Goal: Check status: Check status

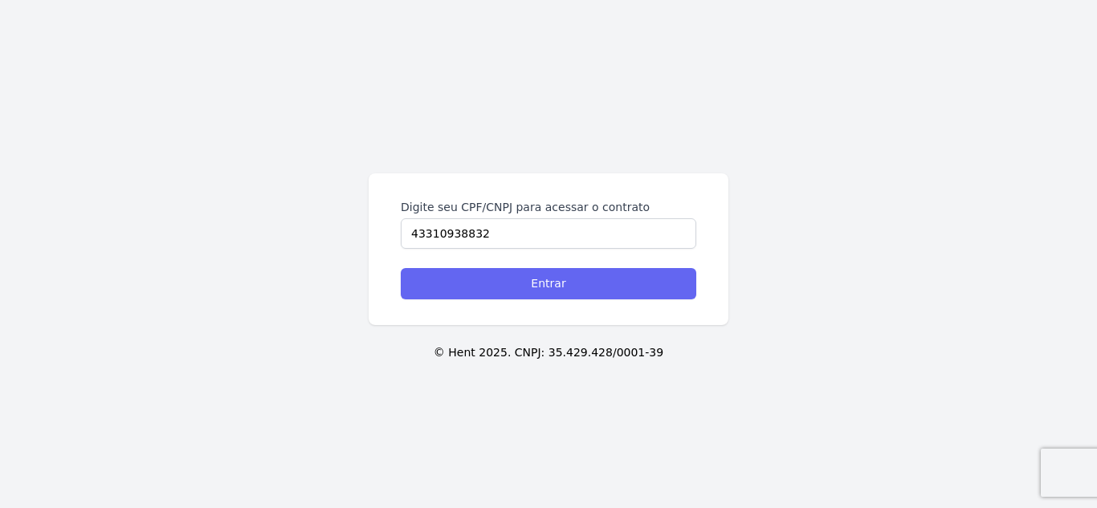
type input "43310938832"
click at [641, 272] on input "Entrar" at bounding box center [548, 283] width 295 height 31
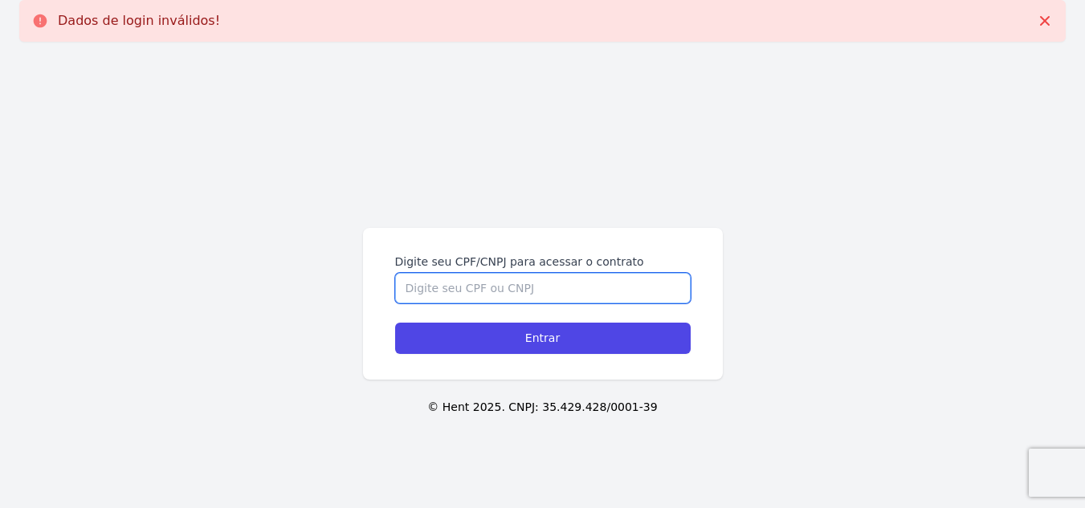
click at [533, 289] on input "Digite seu CPF/CNPJ para acessar o contrato" at bounding box center [542, 288] width 295 height 31
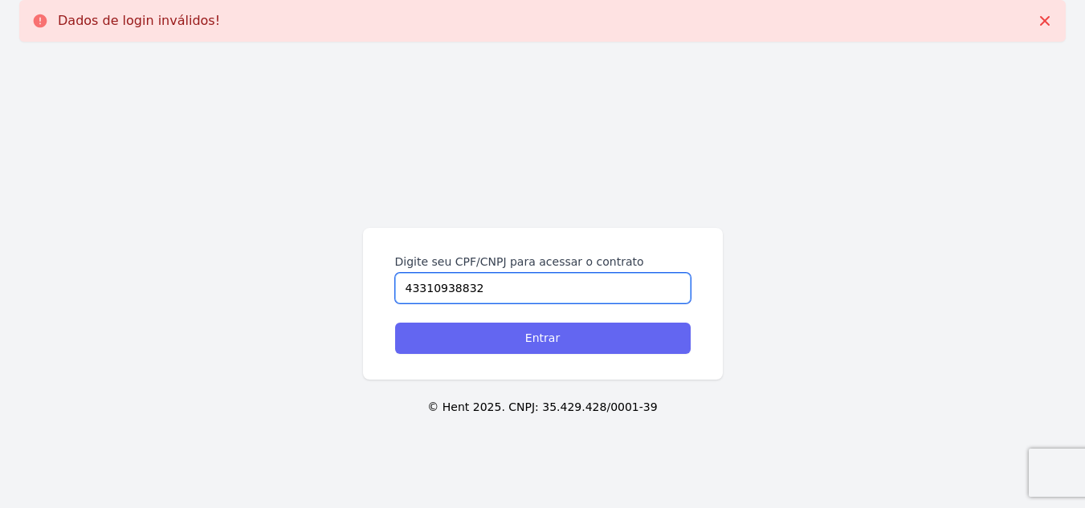
type input "43310938832"
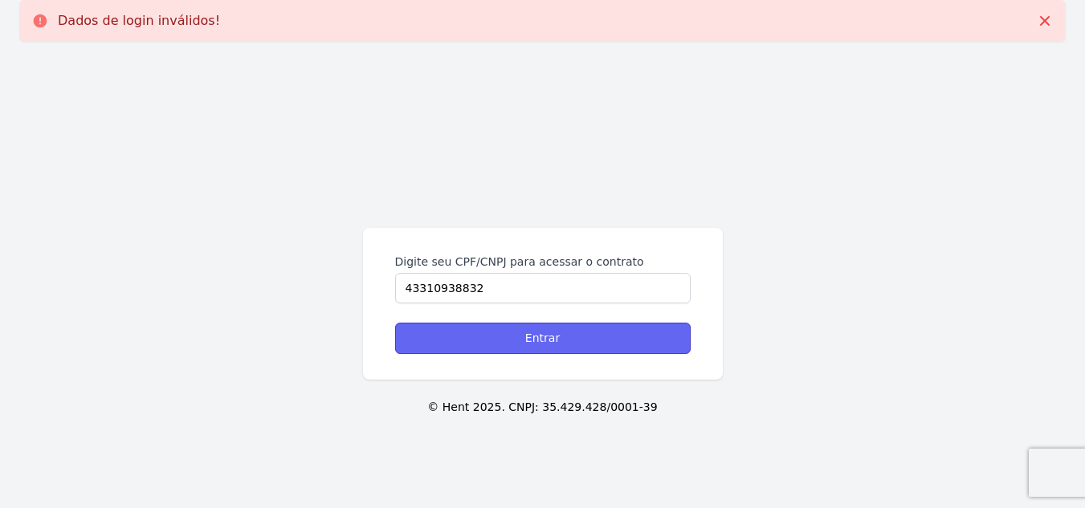
click at [584, 340] on input "Entrar" at bounding box center [542, 338] width 295 height 31
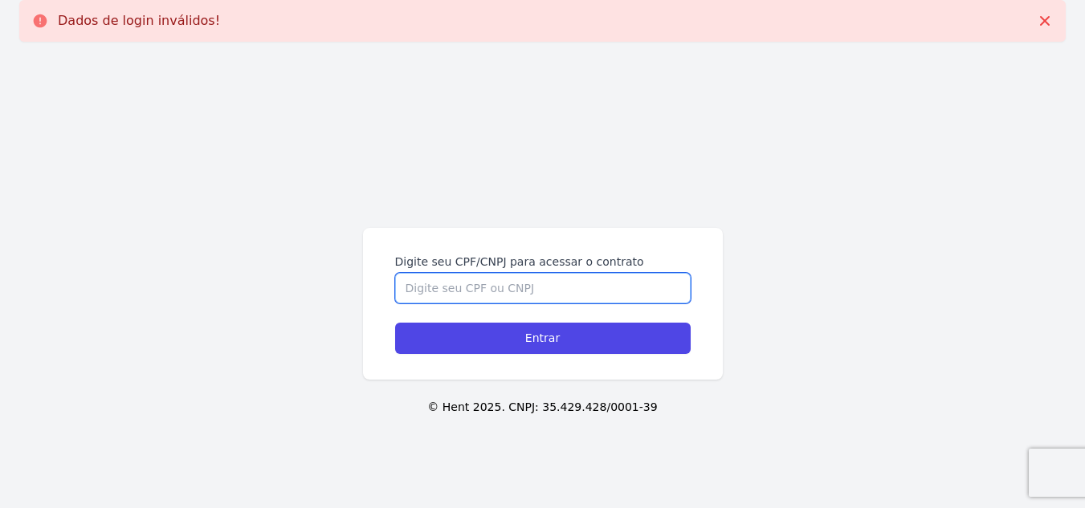
click at [523, 281] on input "Digite seu CPF/CNPJ para acessar o contrato" at bounding box center [542, 288] width 295 height 31
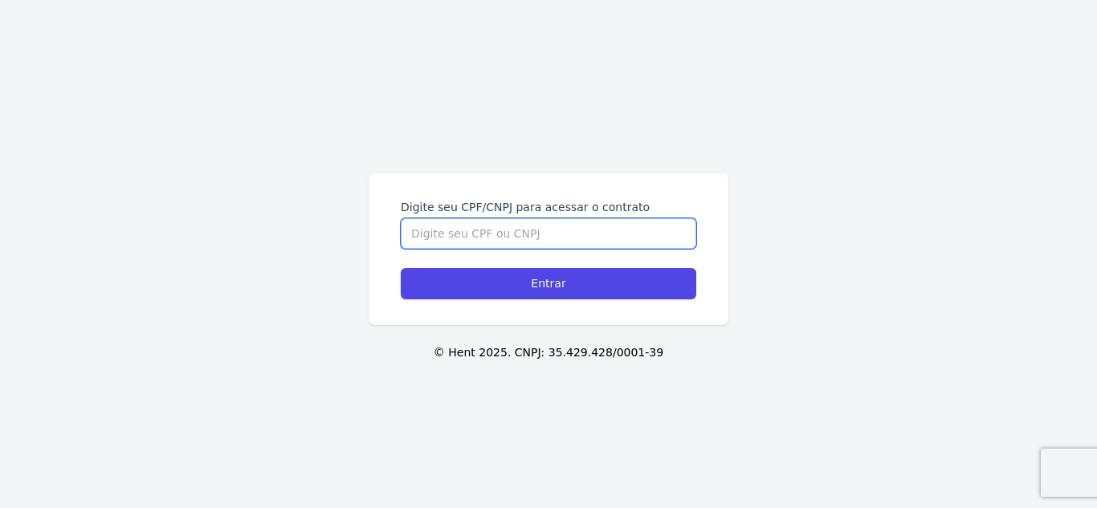
click at [447, 240] on input "Digite seu CPF/CNPJ para acessar o contrato" at bounding box center [548, 233] width 295 height 31
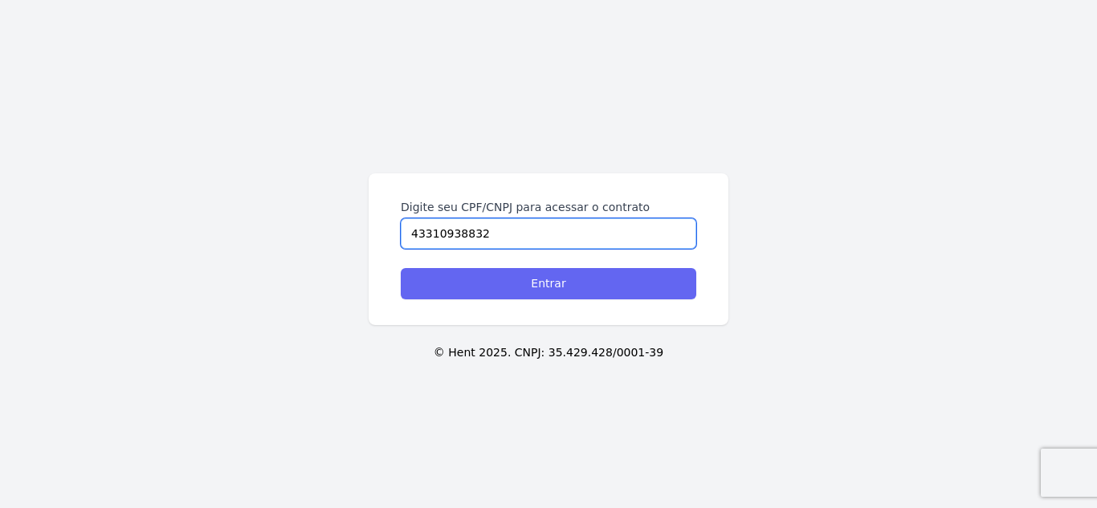
type input "43310938832"
click at [503, 287] on input "Entrar" at bounding box center [548, 283] width 295 height 31
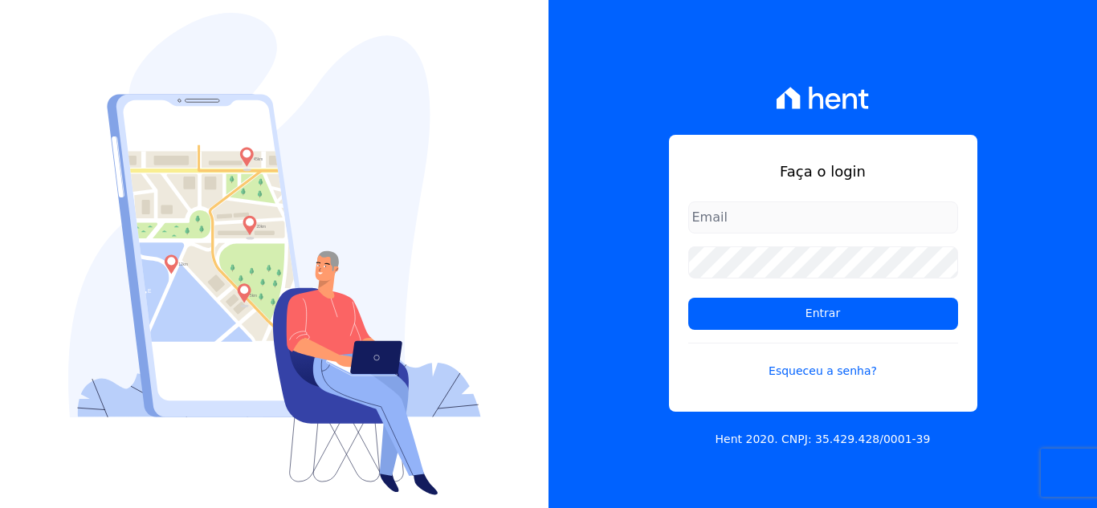
click at [735, 222] on input "email" at bounding box center [823, 218] width 270 height 32
type input "[EMAIL_ADDRESS][DOMAIN_NAME]"
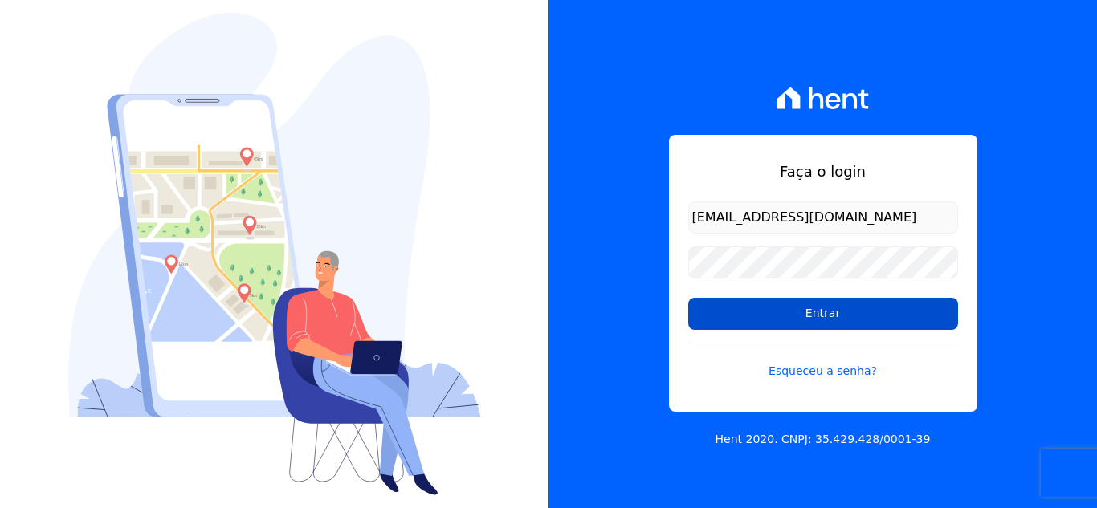
click at [788, 302] on input "Entrar" at bounding box center [823, 314] width 270 height 32
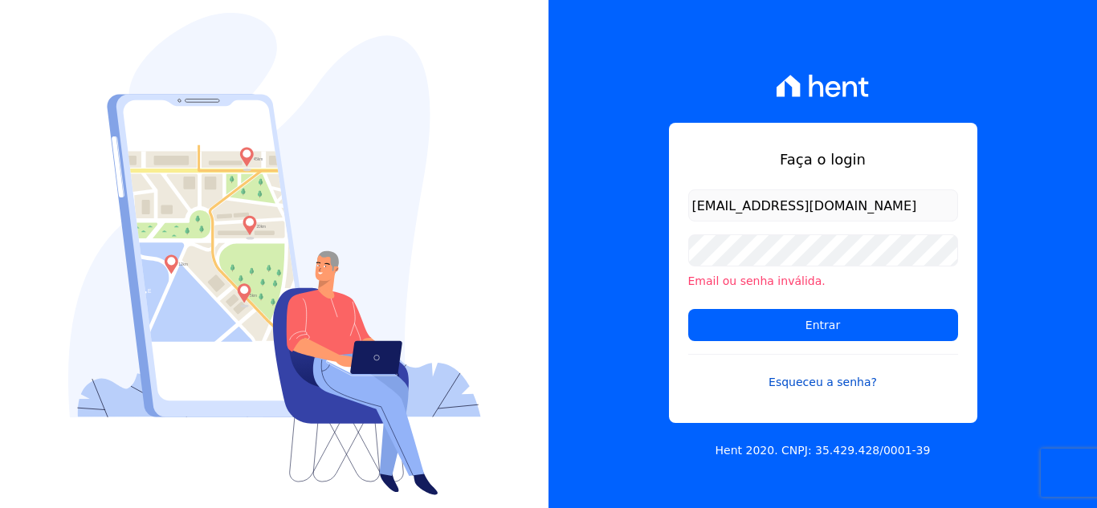
click at [817, 387] on link "Esqueceu a senha?" at bounding box center [823, 372] width 270 height 37
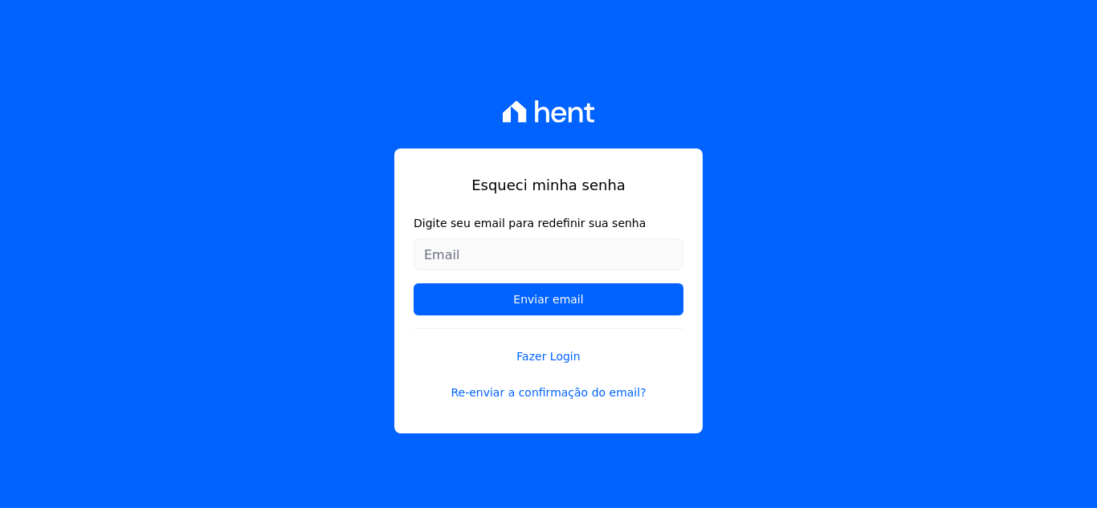
click at [448, 259] on input "Digite seu email para redefinir sua senha" at bounding box center [548, 254] width 270 height 32
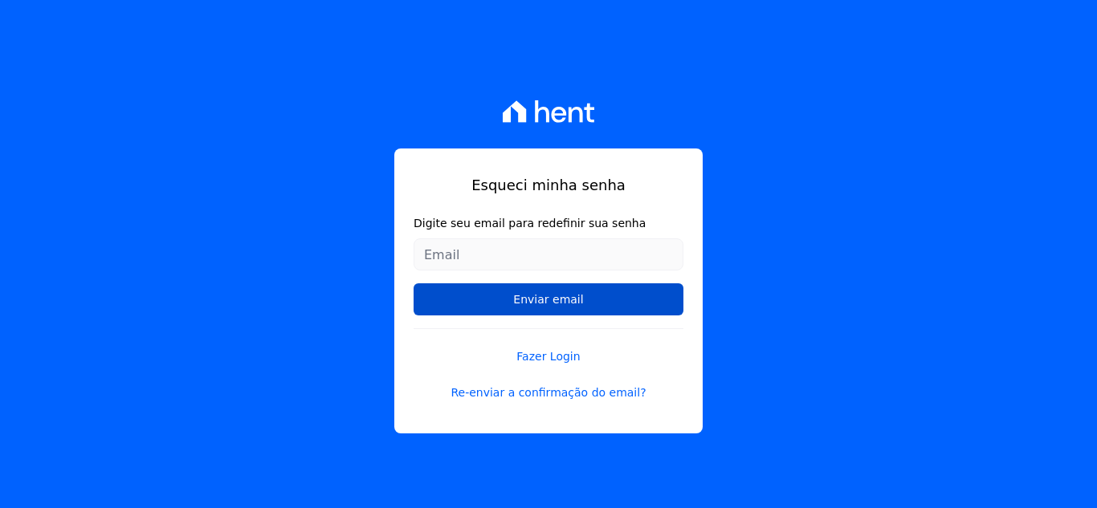
type input "[EMAIL_ADDRESS][DOMAIN_NAME]"
click at [507, 298] on input "Enviar email" at bounding box center [548, 299] width 270 height 32
click at [565, 302] on input "Enviar email" at bounding box center [548, 299] width 270 height 32
click at [515, 298] on input "Enviar email" at bounding box center [548, 299] width 270 height 32
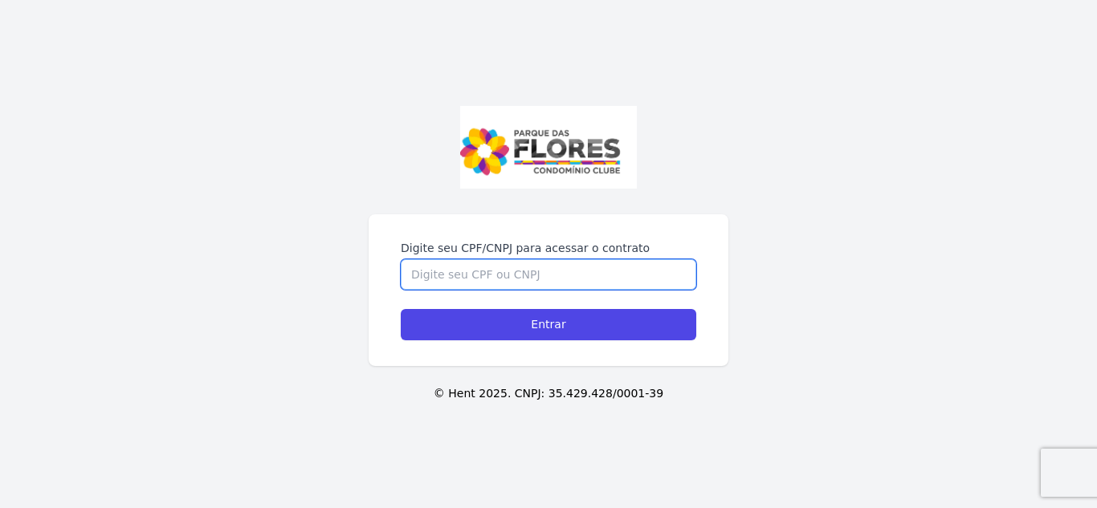
click at [585, 273] on input "Digite seu CPF/CNPJ para acessar o contrato" at bounding box center [548, 274] width 295 height 31
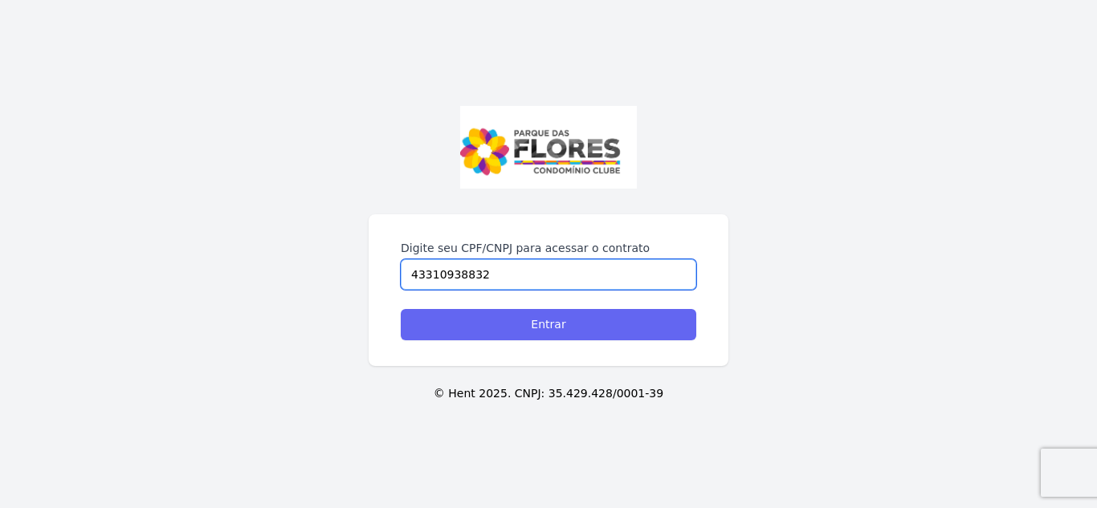
type input "43310938832"
click at [503, 317] on input "Entrar" at bounding box center [548, 324] width 295 height 31
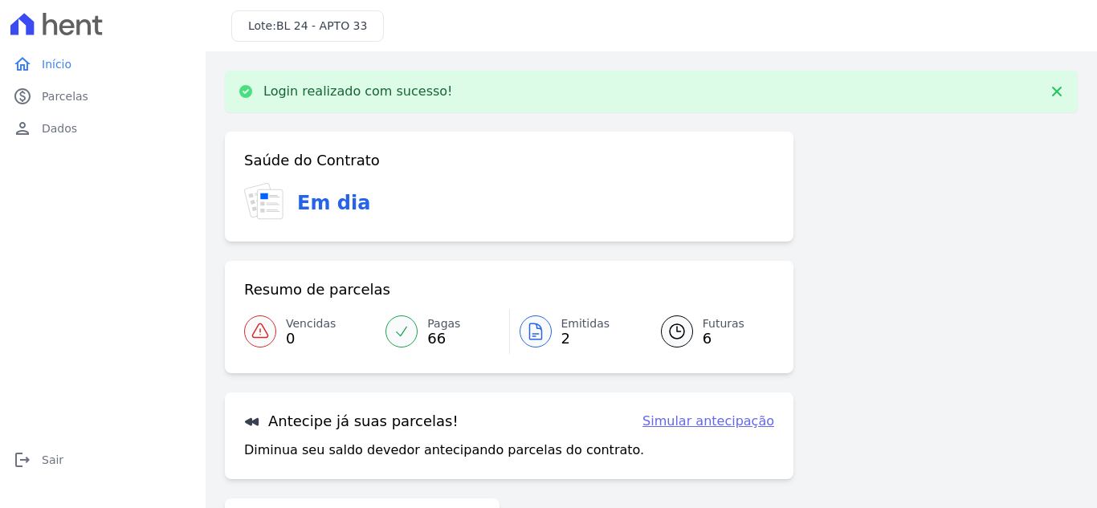
scroll to position [104, 0]
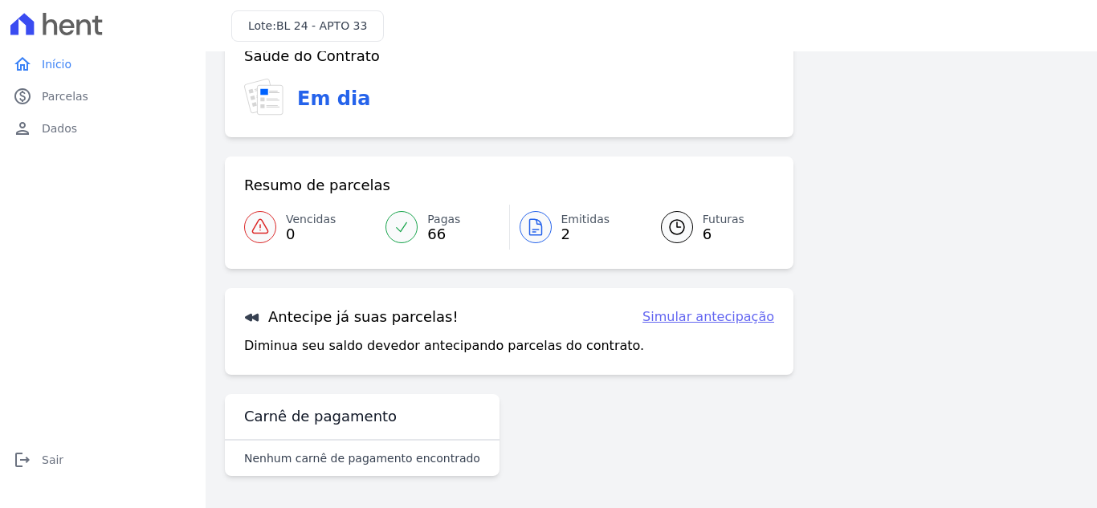
click at [724, 316] on link "Simular antecipação" at bounding box center [708, 316] width 132 height 19
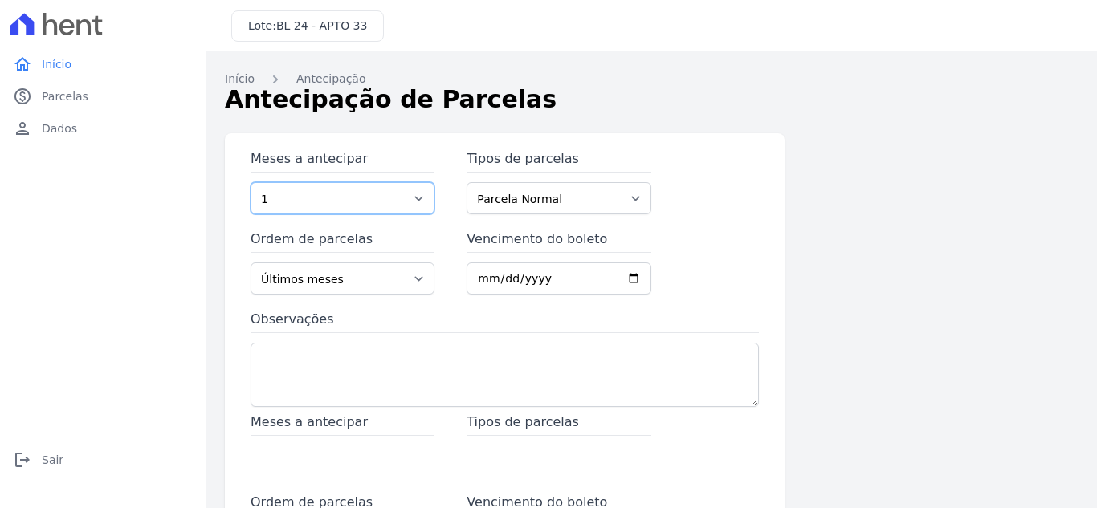
click at [331, 205] on select "1 2 3 4 5 6 7 8 9 10 11 12 13 14 15 16 17 18 19 20 21 22 23 24 25 26 27 28 29 3…" at bounding box center [342, 198] width 184 height 32
select select "2"
click at [250, 182] on select "1 2 3 4 5 6 7 8 9 10 11 12 13 14 15 16 17 18 19 20 21 22 23 24 25 26 27 28 29 3…" at bounding box center [342, 198] width 184 height 32
click at [378, 282] on select "Últimos meses Primeiros meses" at bounding box center [342, 279] width 184 height 32
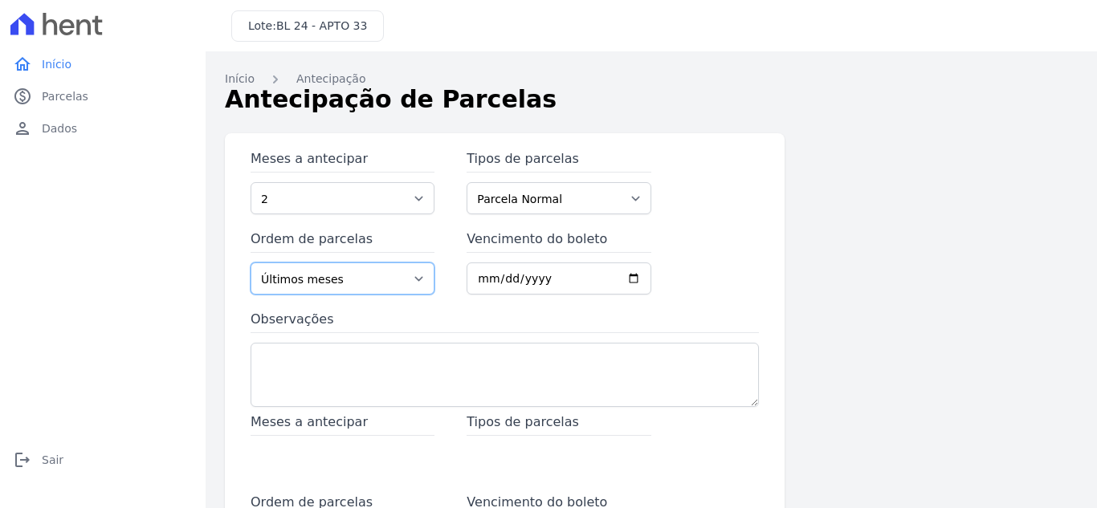
click at [250, 263] on select "Últimos meses Primeiros meses" at bounding box center [342, 279] width 184 height 32
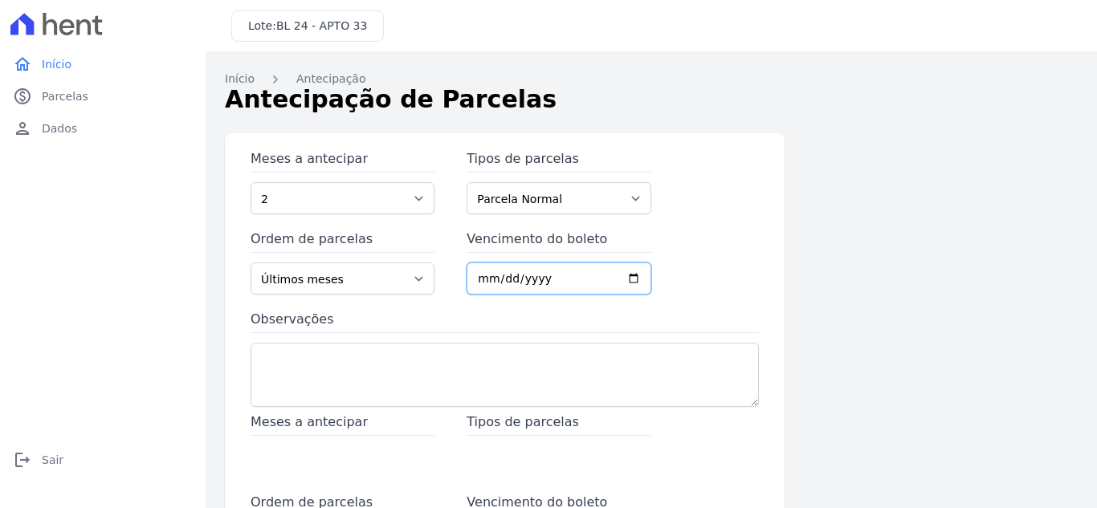
click at [474, 278] on input "Vencimento do boleto" at bounding box center [558, 279] width 184 height 32
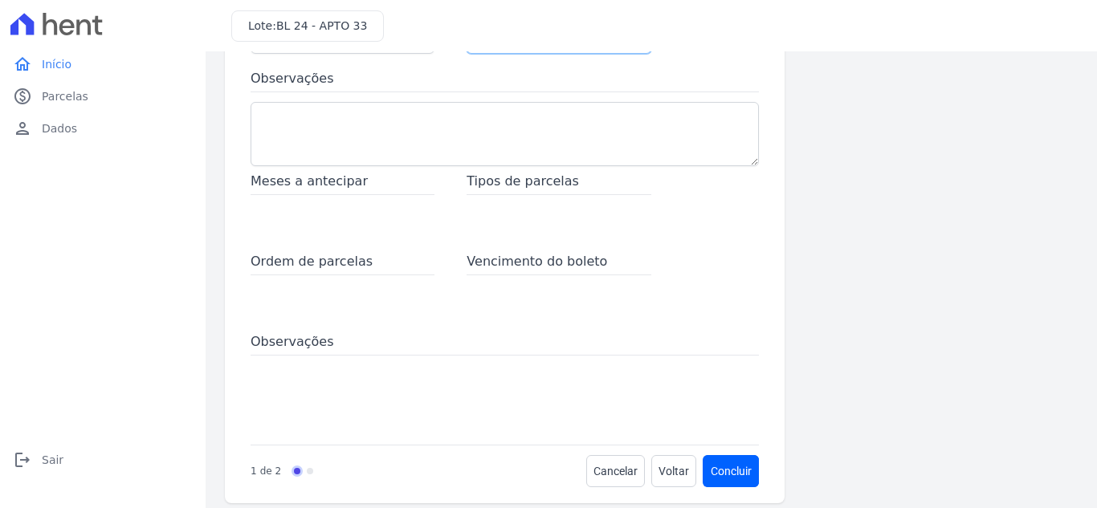
scroll to position [161, 0]
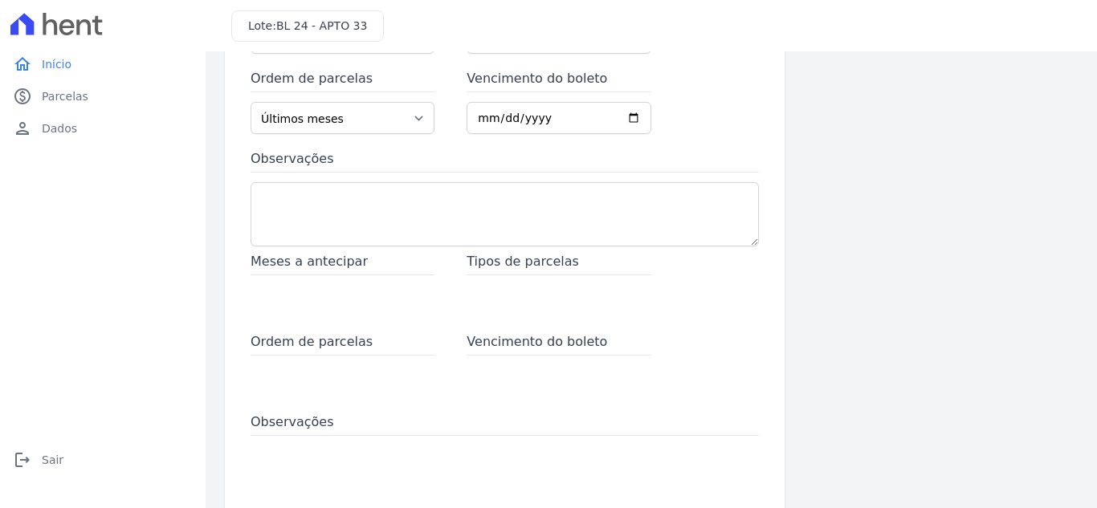
click at [501, 271] on span "Tipos de parcelas" at bounding box center [558, 263] width 184 height 23
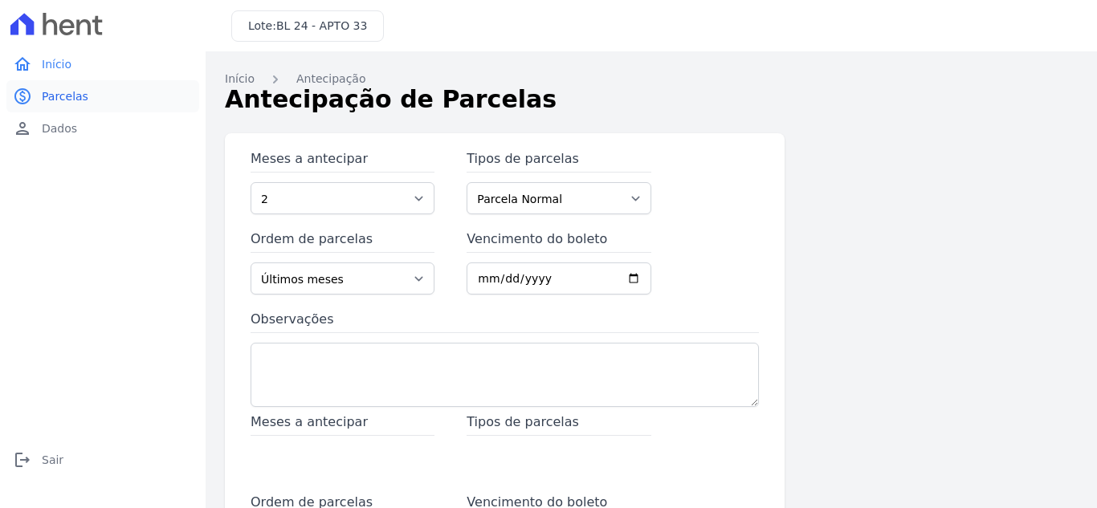
click at [55, 96] on span "Parcelas" at bounding box center [65, 96] width 47 height 16
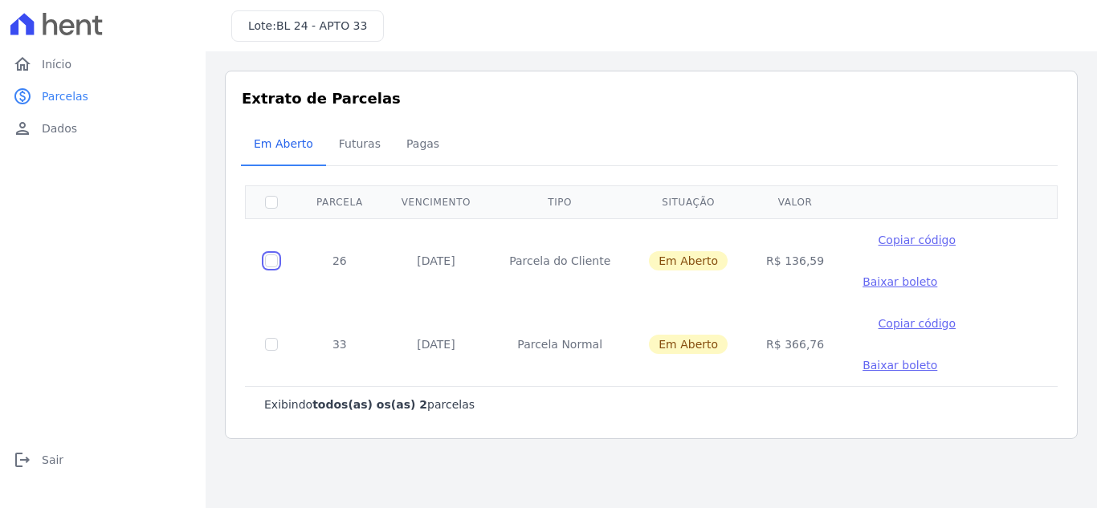
click at [271, 256] on input "checkbox" at bounding box center [271, 260] width 13 height 13
checkbox input "true"
click at [271, 267] on input "checkbox" at bounding box center [271, 260] width 13 height 13
checkbox input "true"
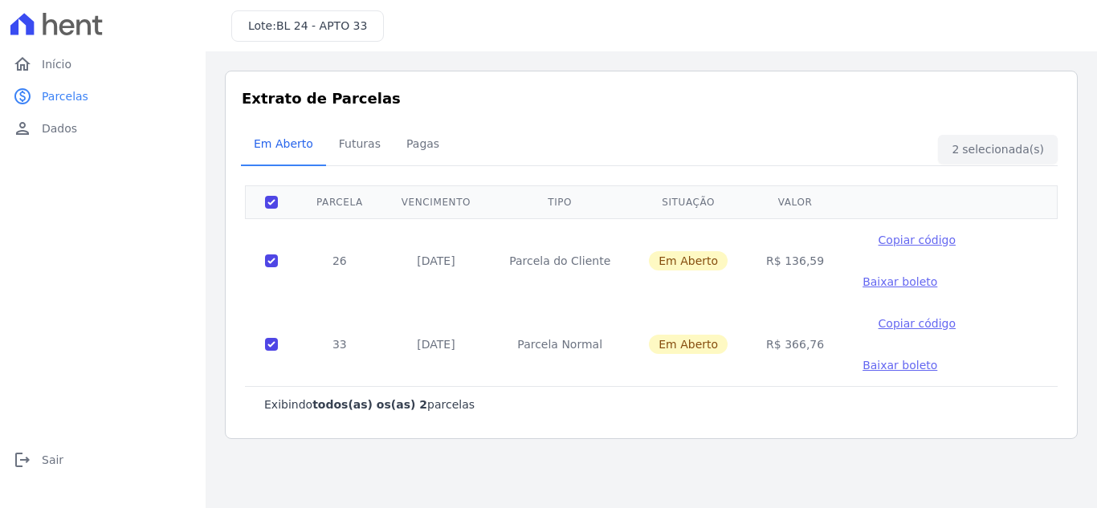
click at [1012, 151] on div "Em Aberto Futuras [GEOGRAPHIC_DATA]" at bounding box center [651, 144] width 820 height 39
click at [891, 239] on span "Copiar código" at bounding box center [916, 240] width 77 height 13
click at [878, 326] on span "Copiar código" at bounding box center [916, 323] width 77 height 13
click at [271, 261] on input "checkbox" at bounding box center [271, 260] width 13 height 13
checkbox input "false"
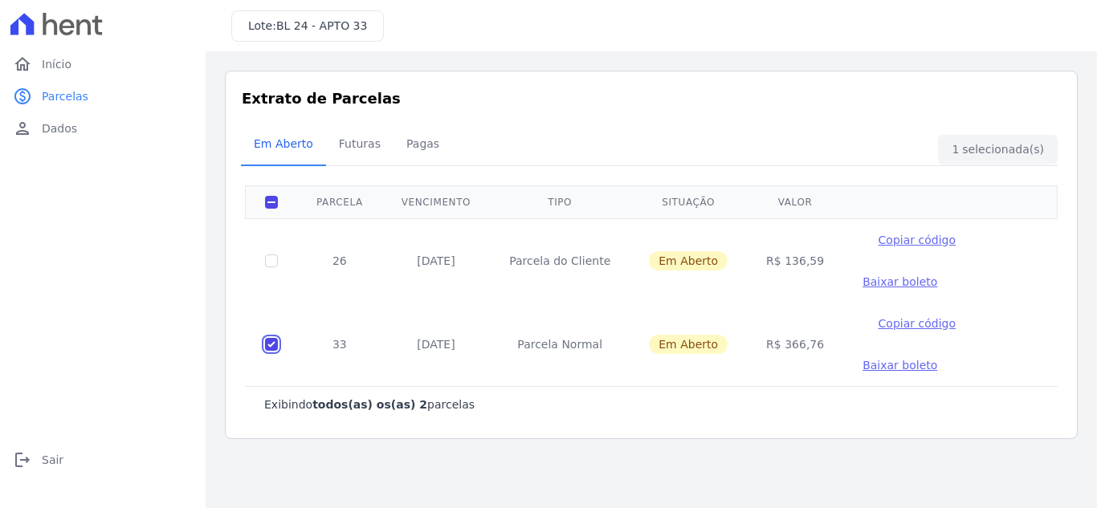
click at [271, 267] on input "checkbox" at bounding box center [271, 260] width 13 height 13
checkbox input "false"
click at [346, 147] on span "Futuras" at bounding box center [359, 144] width 61 height 32
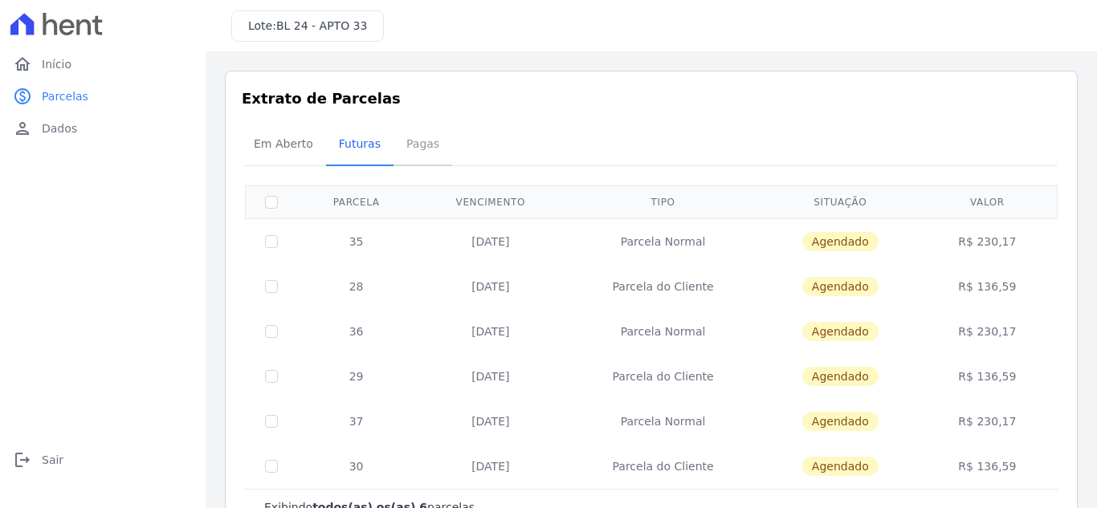
click at [415, 137] on span "Pagas" at bounding box center [423, 144] width 52 height 32
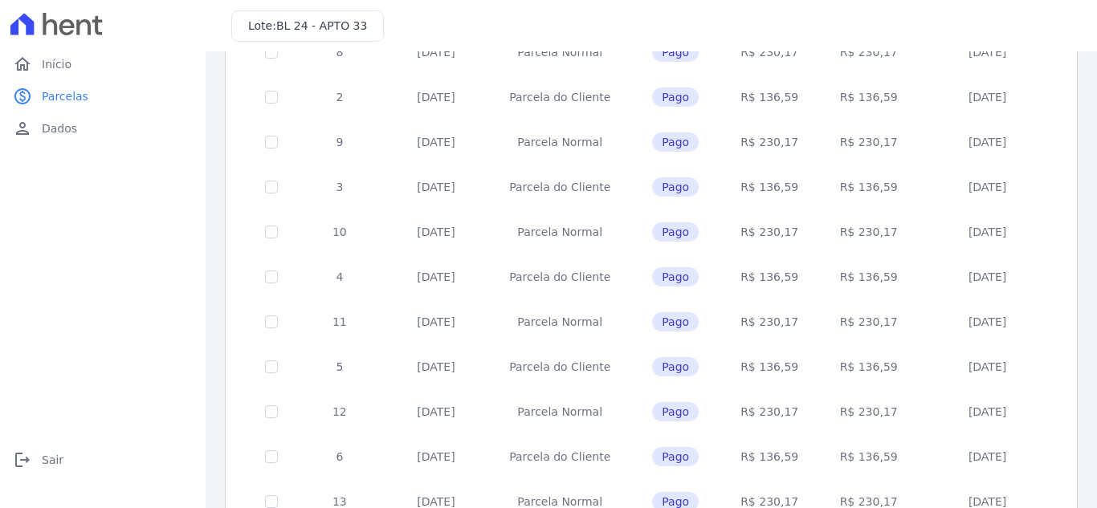
scroll to position [703, 0]
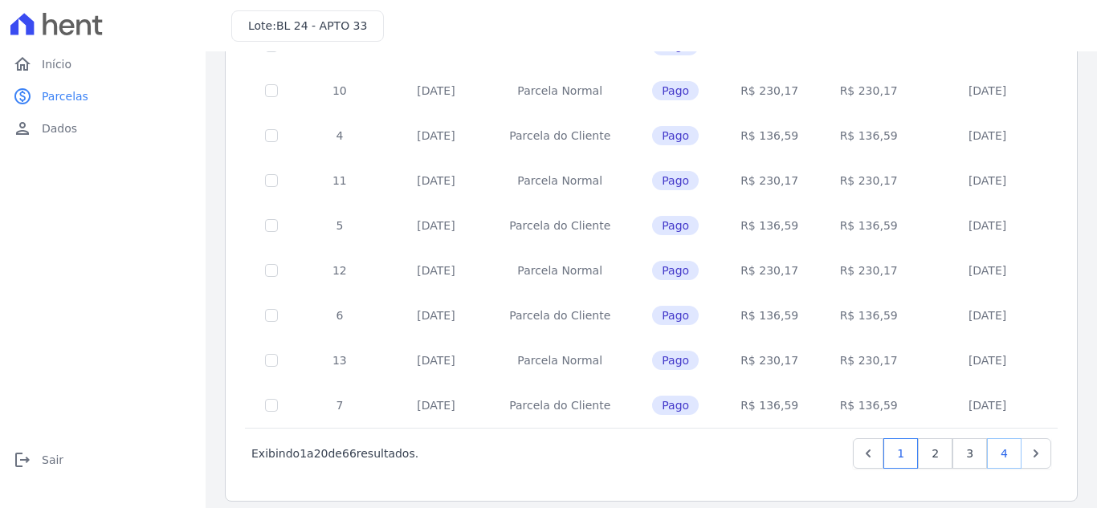
click at [1000, 440] on link "4" at bounding box center [1004, 453] width 35 height 31
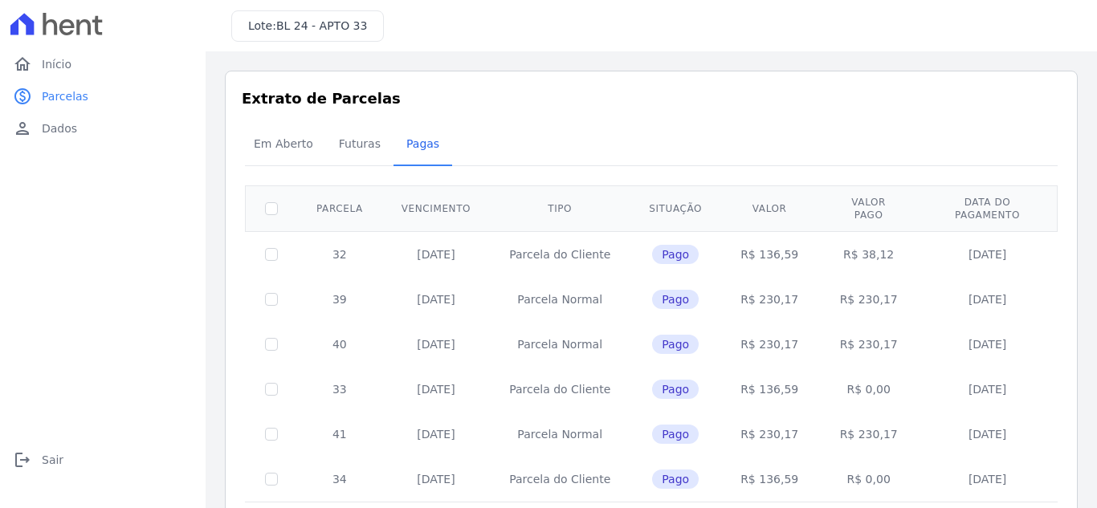
scroll to position [74, 0]
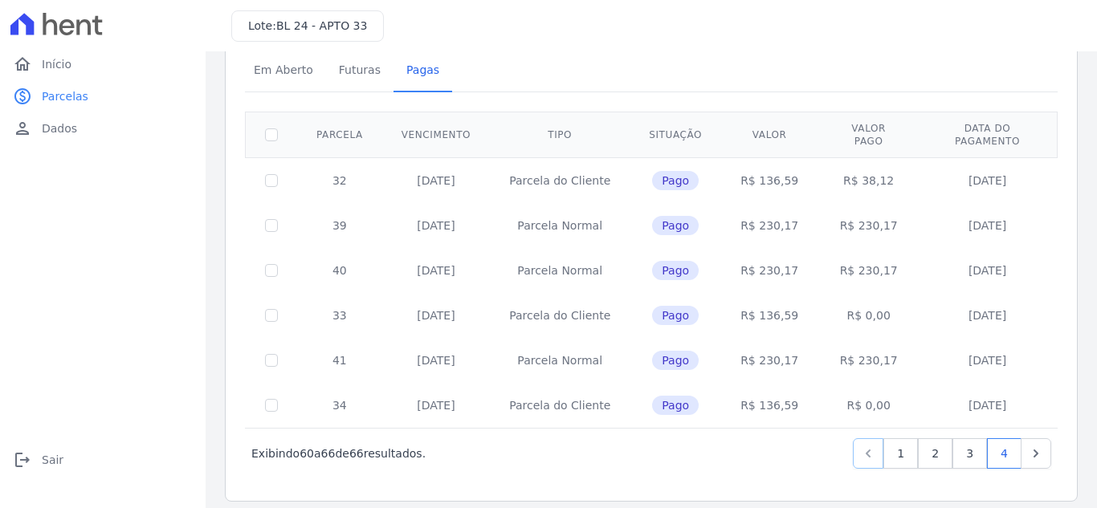
click at [860, 446] on icon "Previous" at bounding box center [868, 454] width 16 height 16
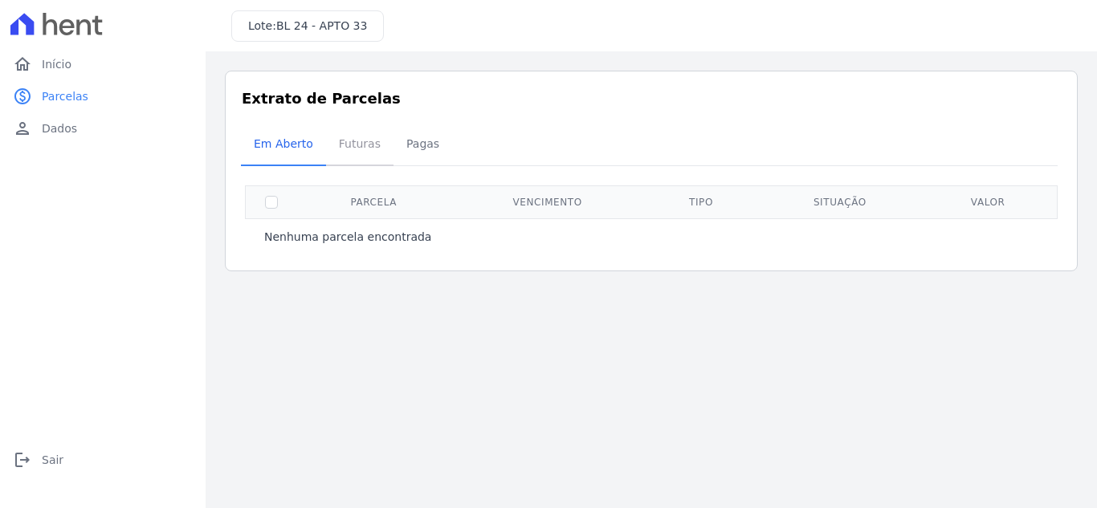
click at [353, 149] on span "Futuras" at bounding box center [359, 144] width 61 height 32
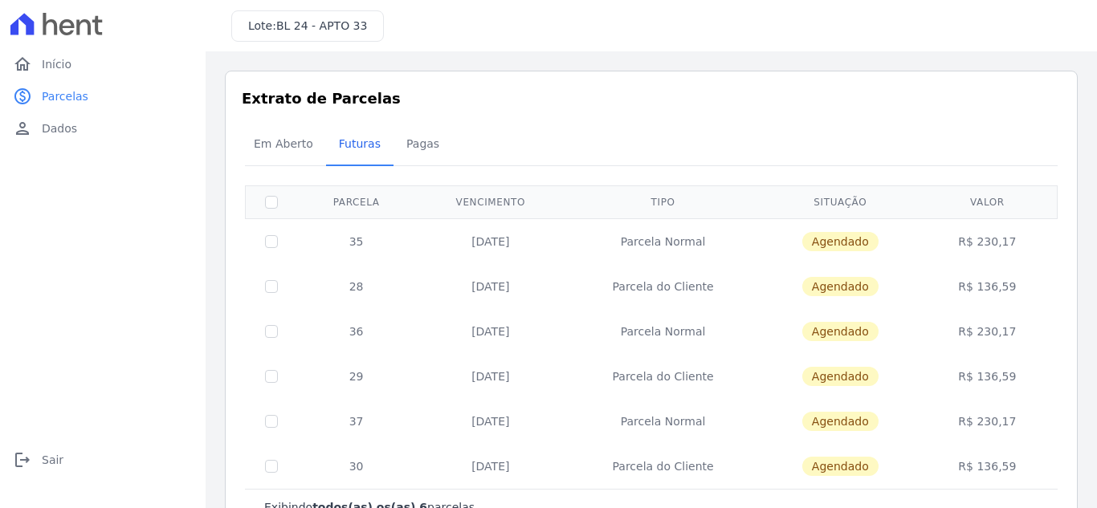
scroll to position [53, 0]
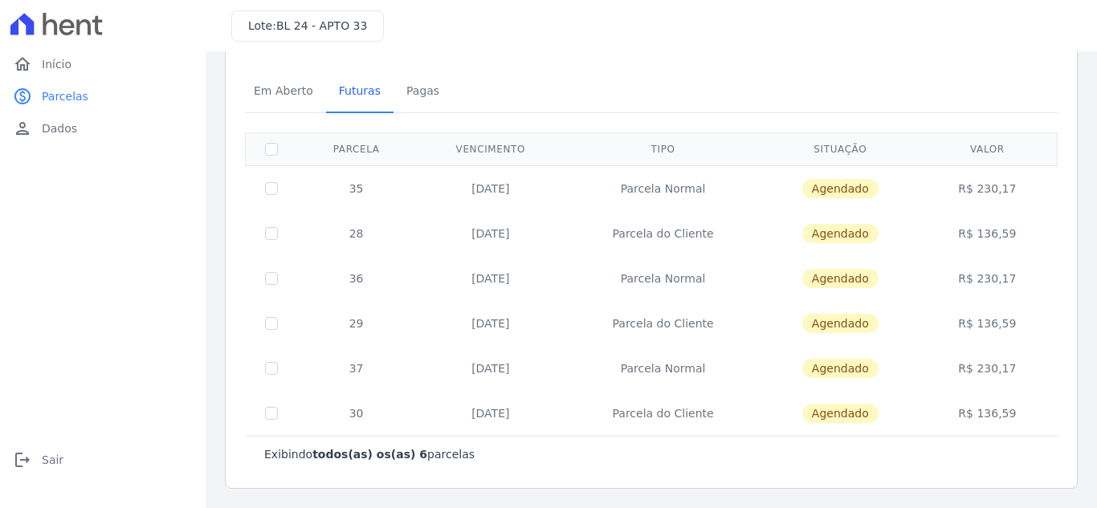
click at [293, 140] on th at bounding box center [272, 148] width 52 height 33
click at [288, 92] on span "Em Aberto" at bounding box center [283, 91] width 79 height 32
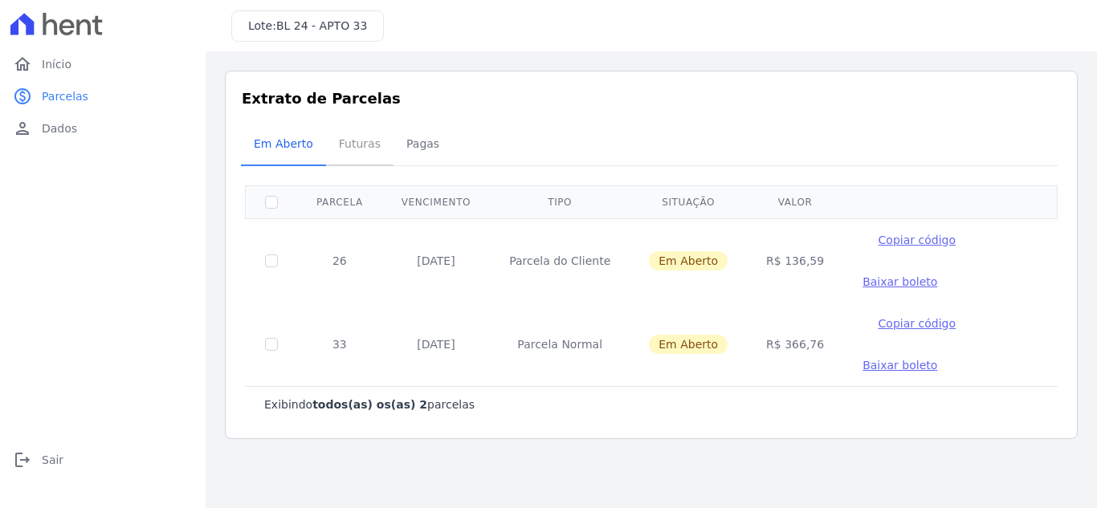
click at [359, 144] on span "Futuras" at bounding box center [359, 144] width 61 height 32
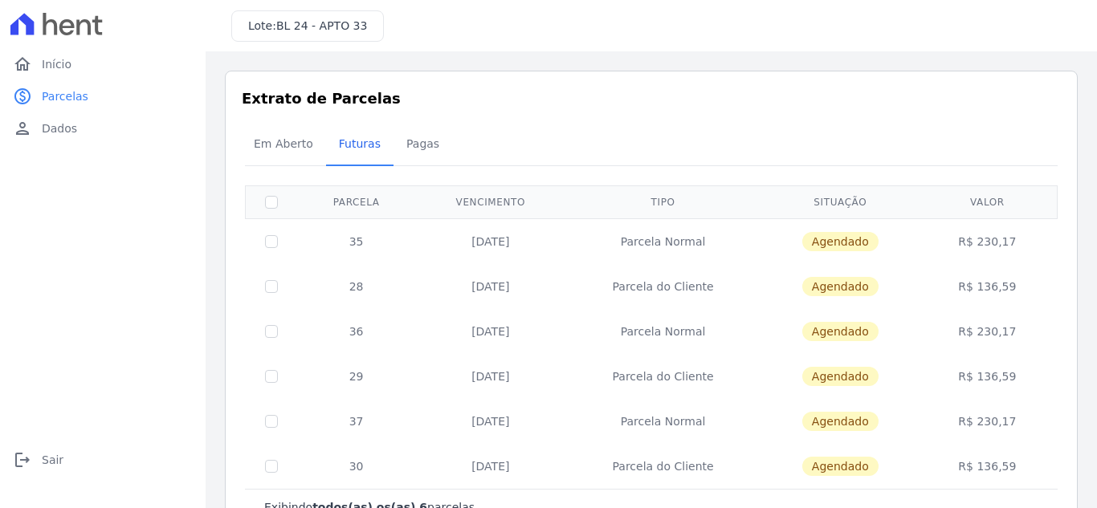
scroll to position [53, 0]
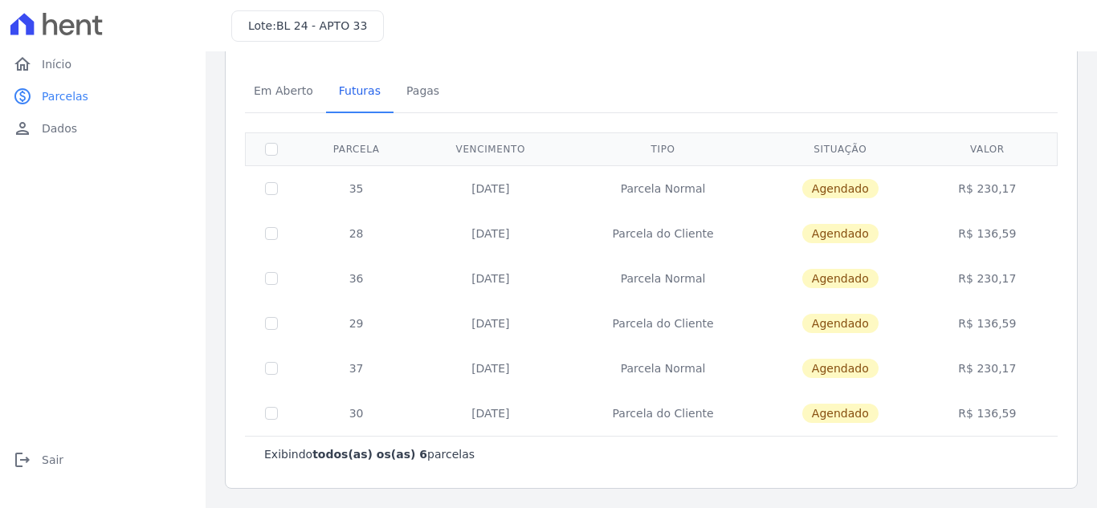
click at [887, 116] on div "0 selecionada(s) Exibindo todos(as) os(as) 6 parcelas [GEOGRAPHIC_DATA] Vencime…" at bounding box center [651, 295] width 812 height 366
drag, startPoint x: 459, startPoint y: 185, endPoint x: 504, endPoint y: 254, distance: 81.7
click at [995, 243] on tbody "35 [DATE] [GEOGRAPHIC_DATA] [GEOGRAPHIC_DATA] R$ 230,17 28 [DATE] [GEOGRAPHIC_D…" at bounding box center [652, 300] width 812 height 271
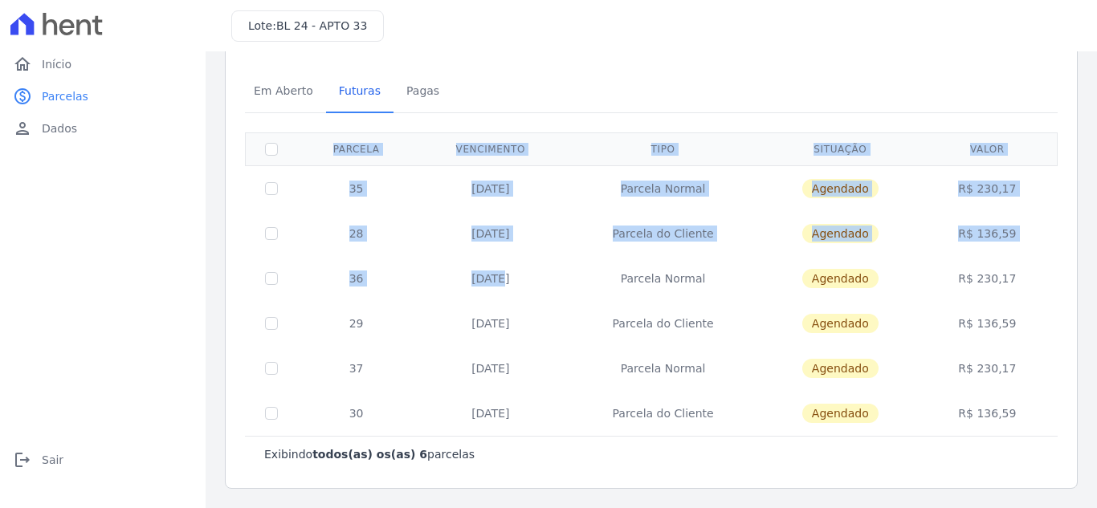
drag, startPoint x: 448, startPoint y: 264, endPoint x: 579, endPoint y: 337, distance: 149.9
click at [1036, 330] on tbody "35 [DATE] [GEOGRAPHIC_DATA] [GEOGRAPHIC_DATA] R$ 230,17 28 [DATE] [GEOGRAPHIC_D…" at bounding box center [652, 300] width 812 height 271
click at [907, 311] on td "Agendado" at bounding box center [840, 323] width 160 height 45
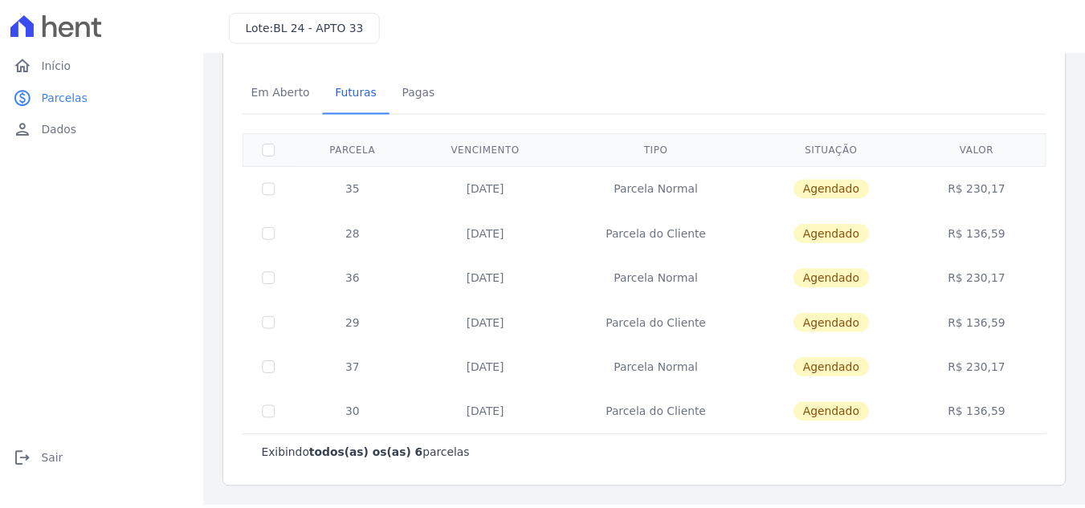
scroll to position [0, 0]
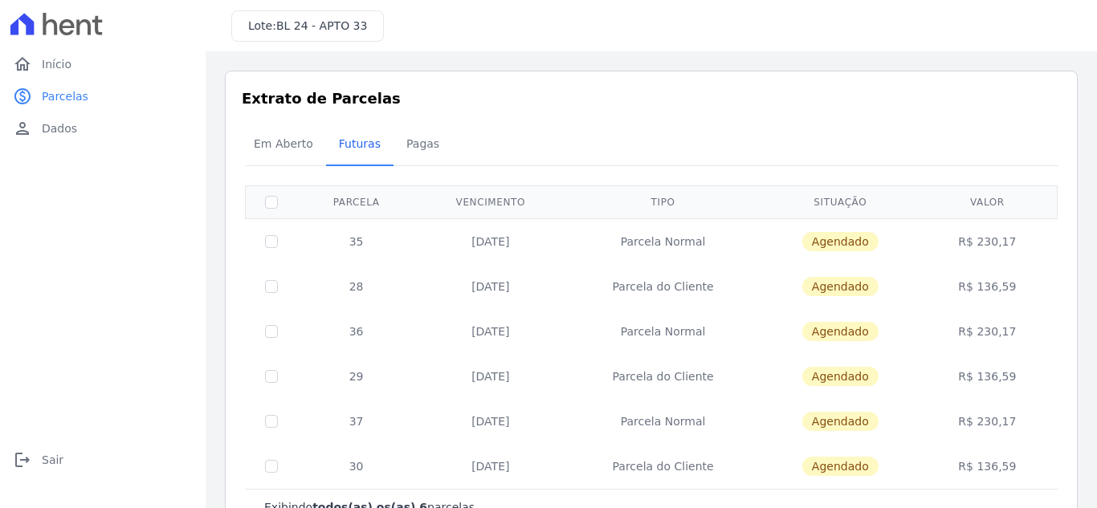
click at [53, 480] on div "logout Sair logout Sair" at bounding box center [102, 469] width 193 height 51
click at [51, 460] on span "Sair" at bounding box center [53, 460] width 22 height 16
